Goal: Check status: Check status

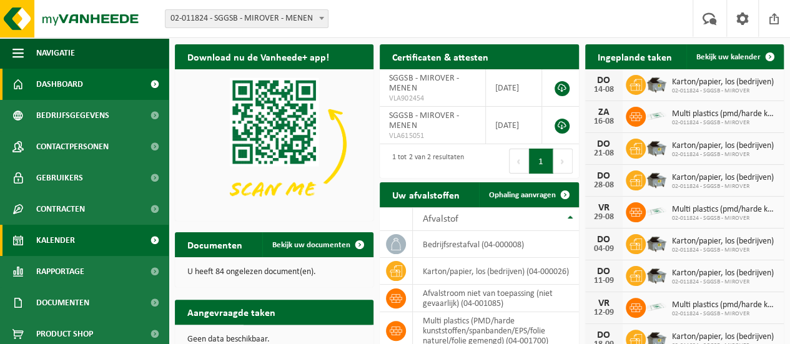
click at [46, 239] on span "Kalender" at bounding box center [55, 240] width 39 height 31
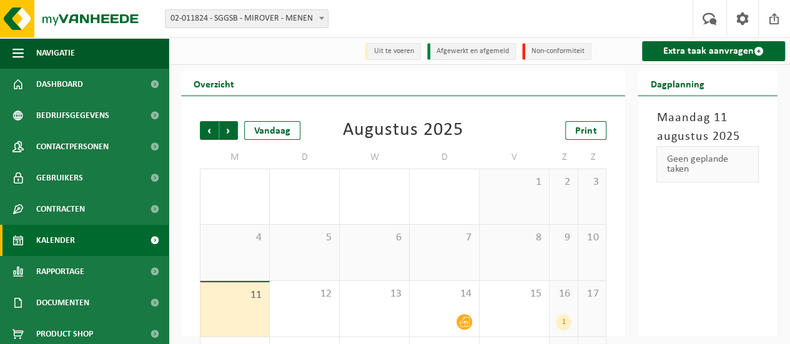
scroll to position [62, 0]
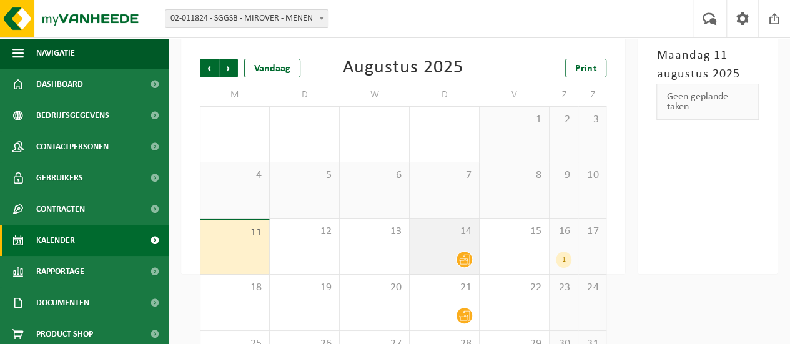
click at [467, 256] on icon at bounding box center [464, 259] width 11 height 11
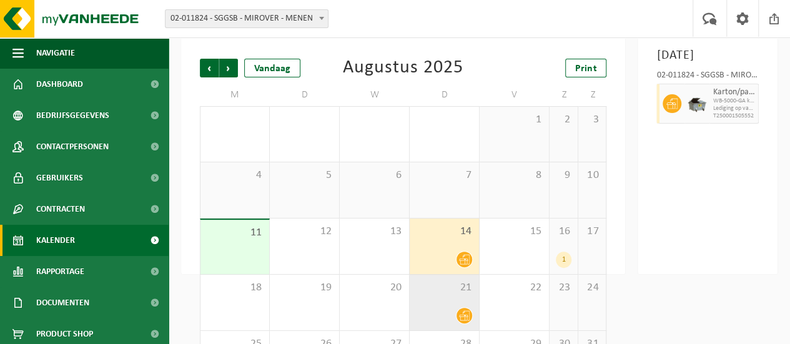
click at [464, 315] on icon at bounding box center [464, 316] width 11 height 10
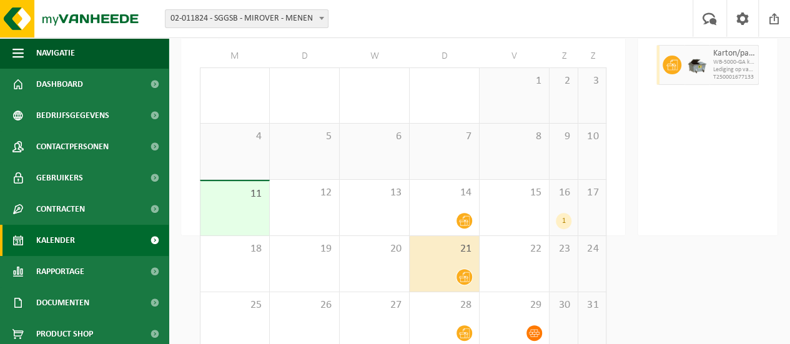
scroll to position [119, 0]
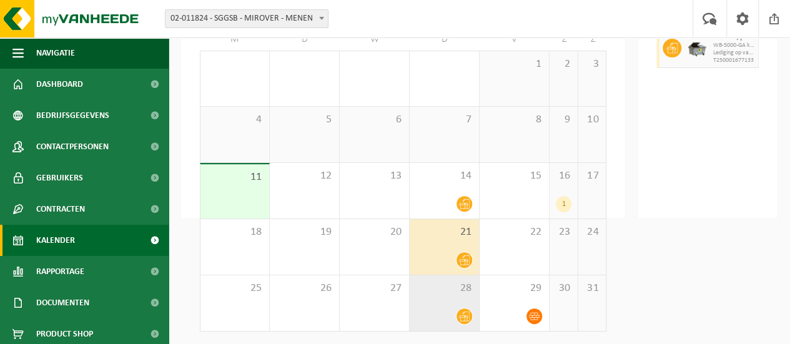
click at [459, 310] on div at bounding box center [444, 316] width 57 height 17
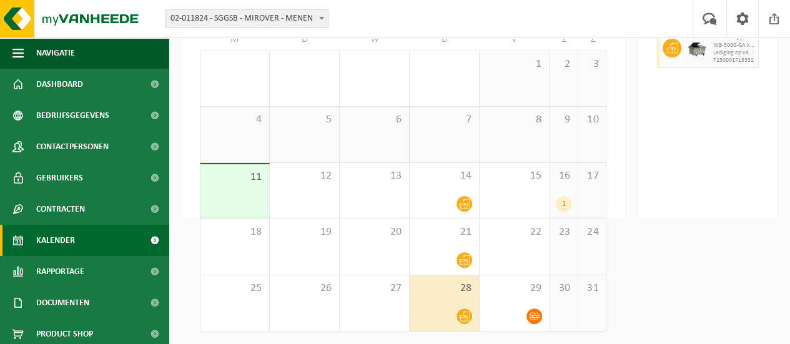
click at [564, 200] on div "1" at bounding box center [564, 204] width 16 height 16
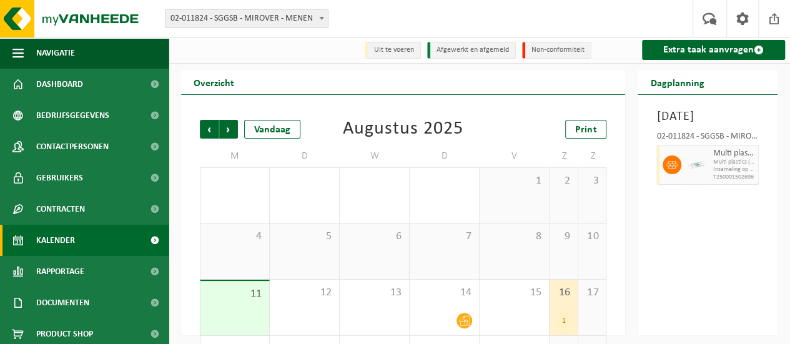
scroll to position [0, 0]
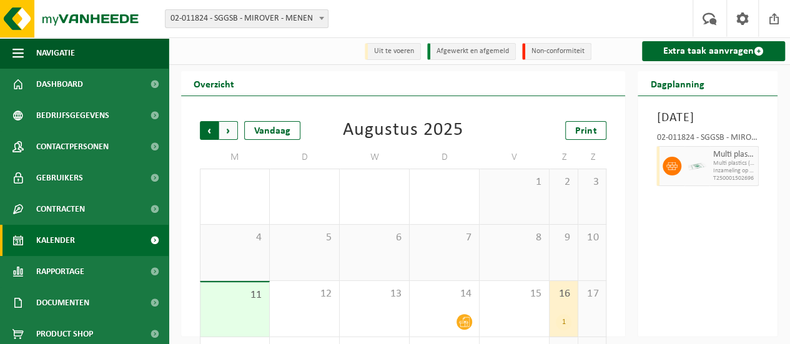
click at [227, 131] on span "Volgende" at bounding box center [228, 130] width 19 height 19
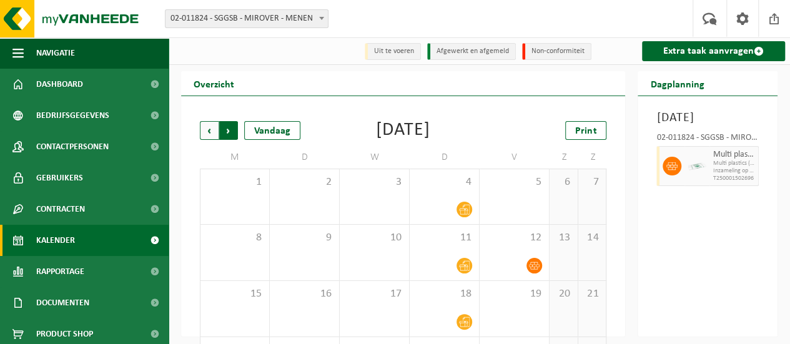
click at [204, 126] on span "Vorige" at bounding box center [209, 130] width 19 height 19
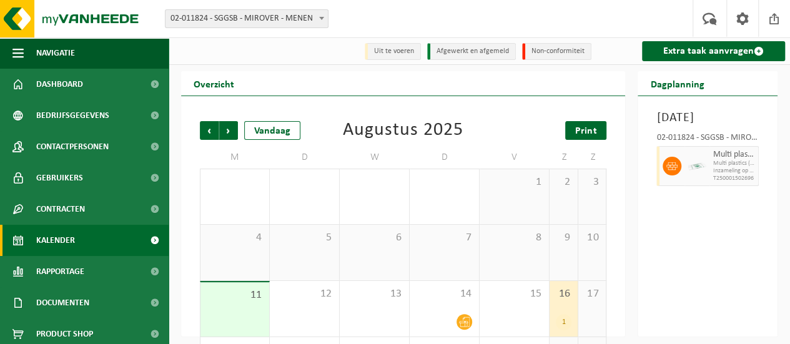
click at [590, 129] on span "Print" at bounding box center [585, 131] width 21 height 10
